Goal: Transaction & Acquisition: Subscribe to service/newsletter

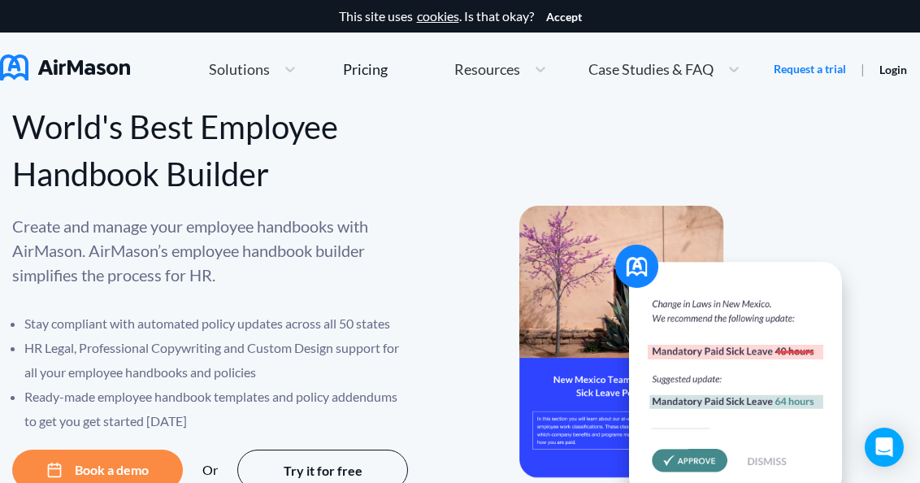
scroll to position [268, 0]
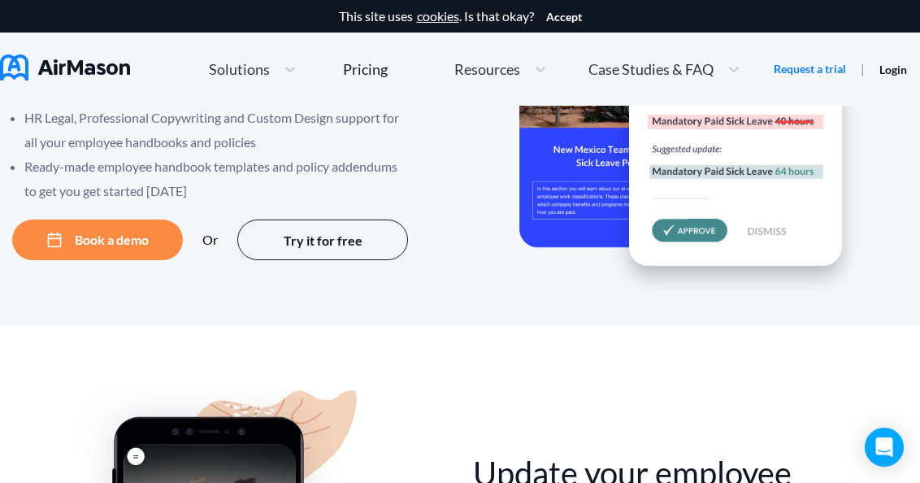
click at [689, 229] on img at bounding box center [689, 135] width 341 height 319
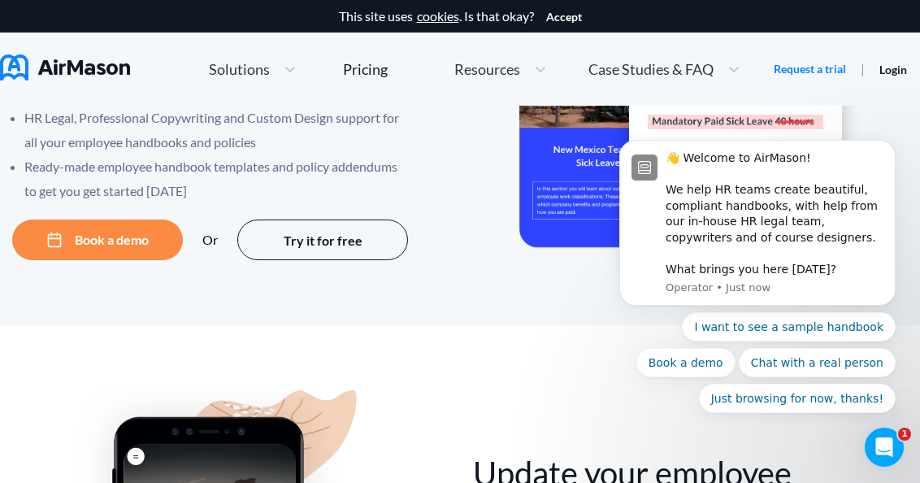
scroll to position [0, 0]
click at [397, 248] on button "Try it for free" at bounding box center [322, 239] width 171 height 41
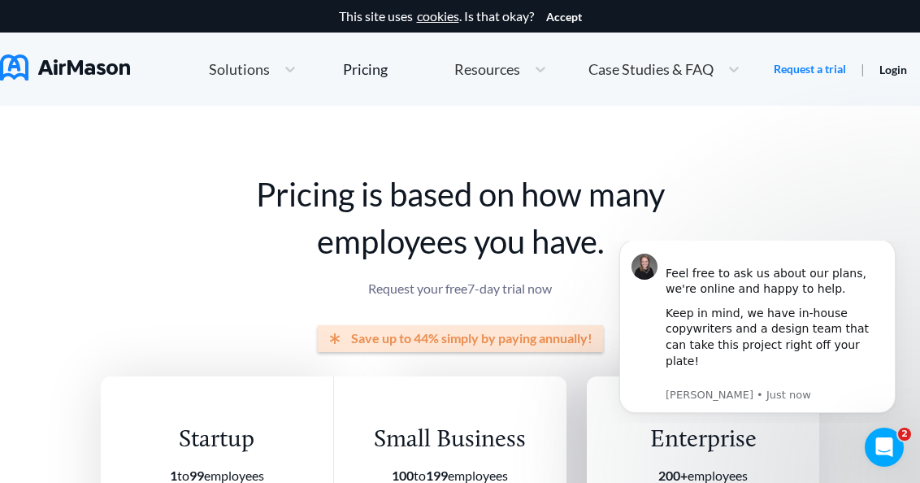
click at [83, 75] on img at bounding box center [65, 67] width 130 height 26
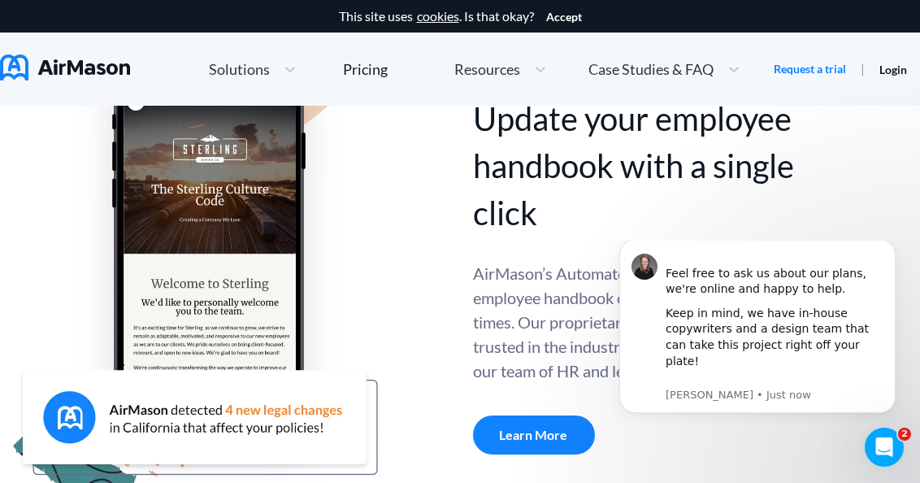
scroll to position [626, 0]
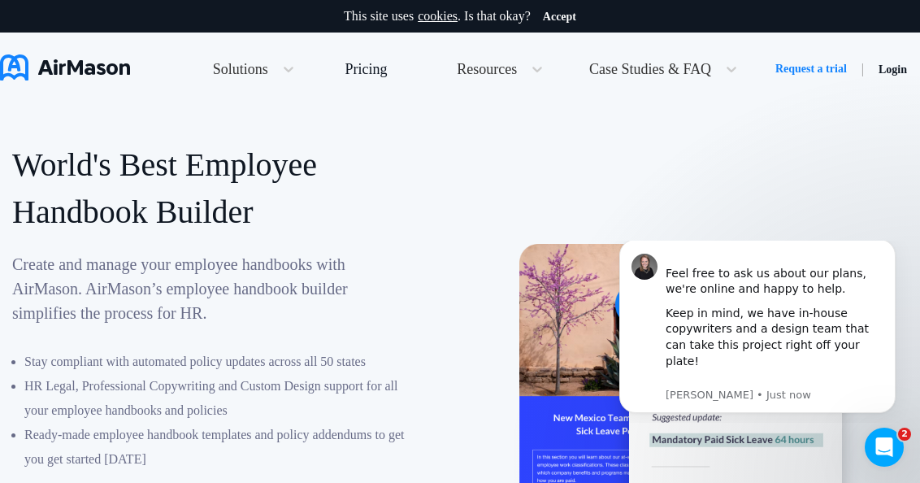
scroll to position [268, 0]
